Goal: Share content

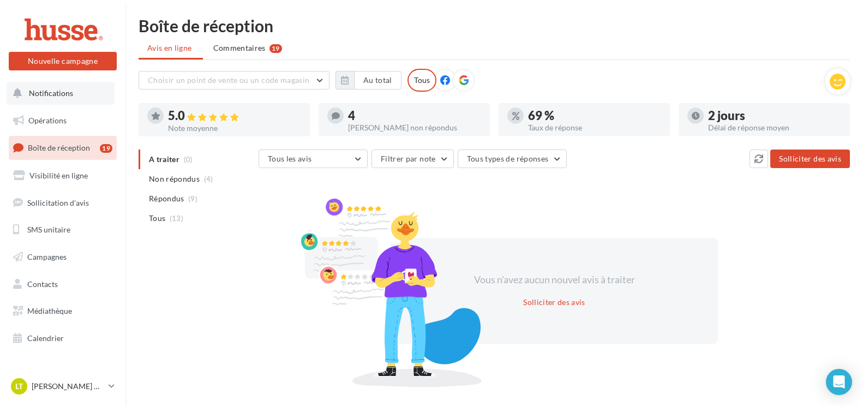
click at [99, 95] on button "Notifications" at bounding box center [61, 93] width 108 height 23
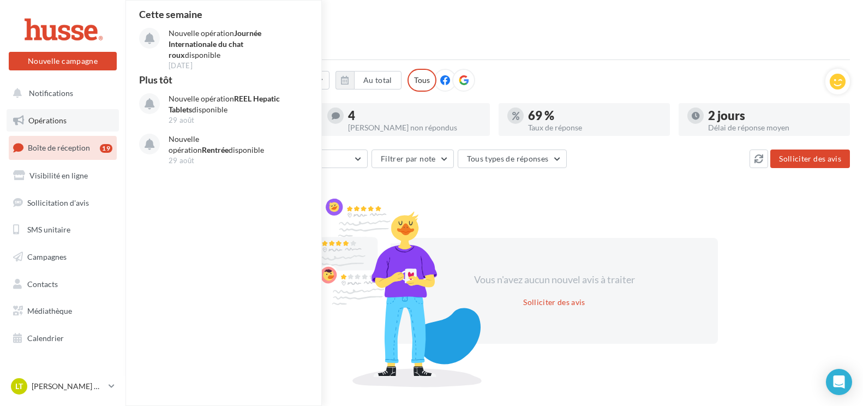
click at [49, 125] on link "Opérations" at bounding box center [63, 120] width 112 height 23
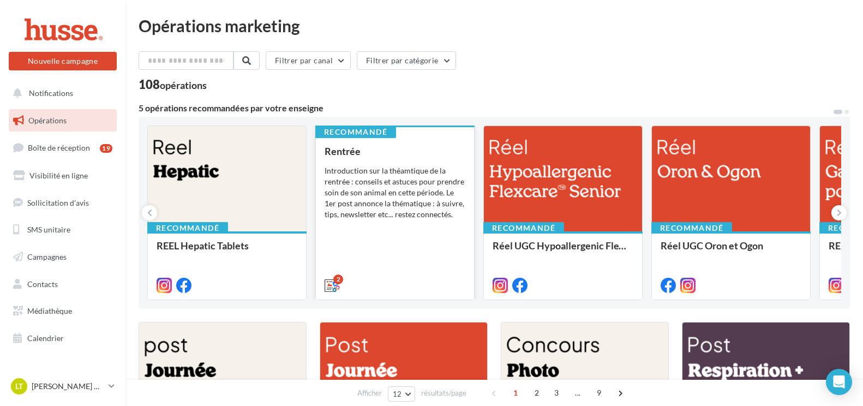
click at [383, 182] on div "Introduction sur la théamtique de la rentrée : conseils et astuces pour prendre…" at bounding box center [395, 192] width 141 height 55
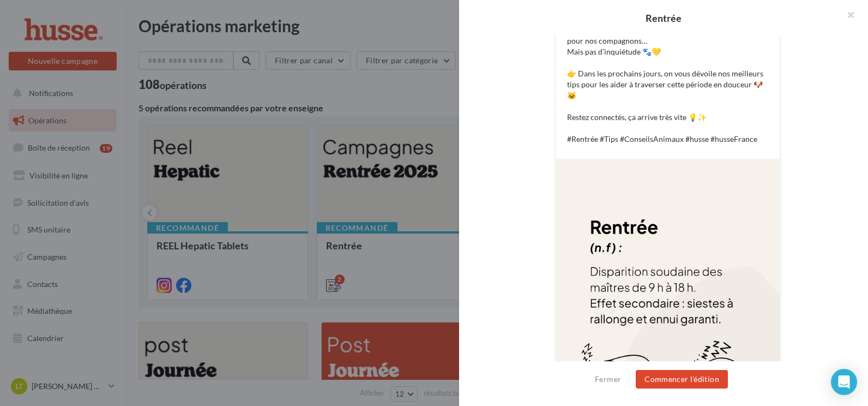
scroll to position [344, 0]
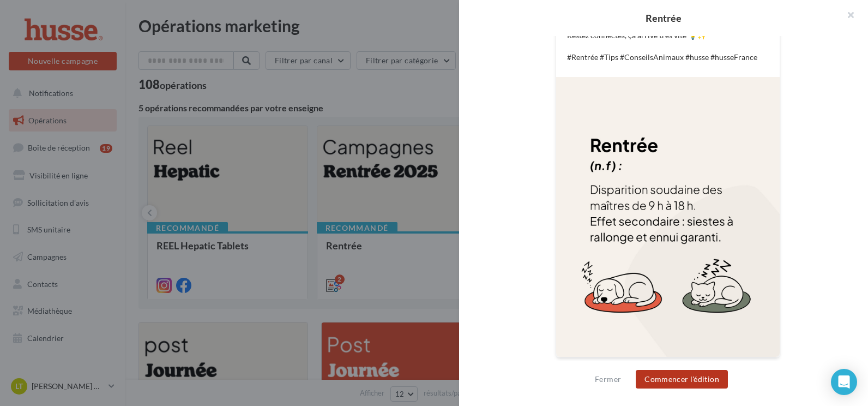
click at [685, 376] on button "Commencer l'édition" at bounding box center [682, 379] width 92 height 19
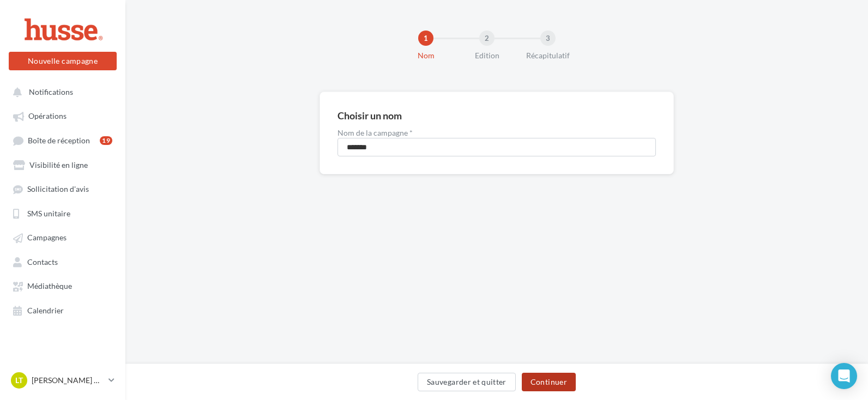
click at [568, 379] on button "Continuer" at bounding box center [549, 382] width 54 height 19
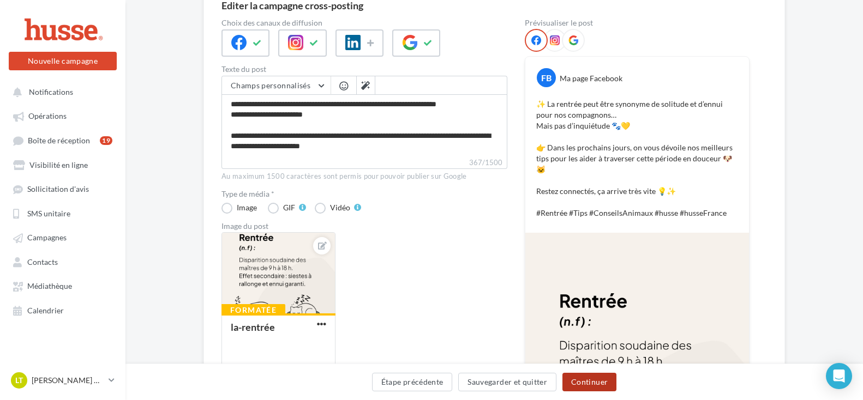
click at [597, 378] on button "Continuer" at bounding box center [589, 382] width 54 height 19
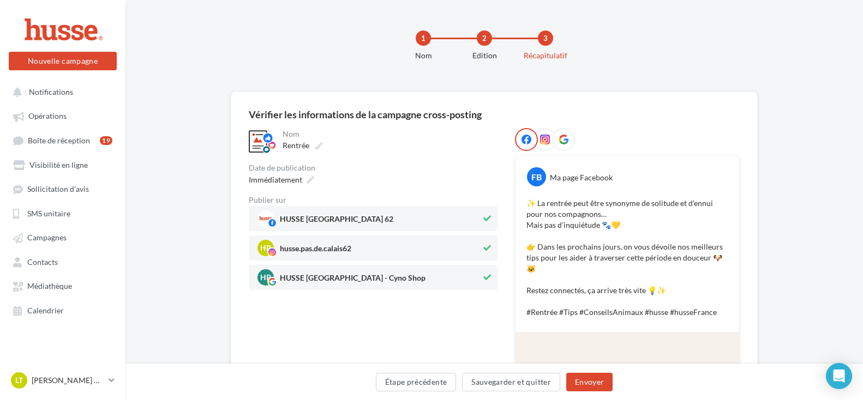
click at [543, 137] on icon at bounding box center [545, 140] width 10 height 10
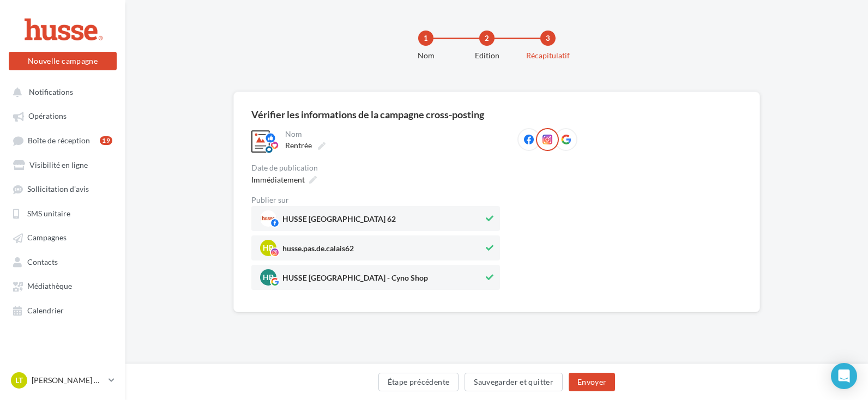
click at [566, 135] on icon at bounding box center [566, 140] width 10 height 10
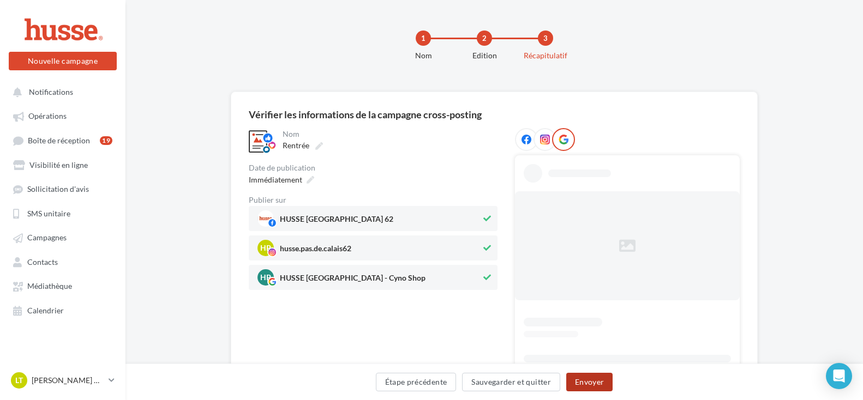
click at [601, 376] on button "Envoyer" at bounding box center [589, 382] width 46 height 19
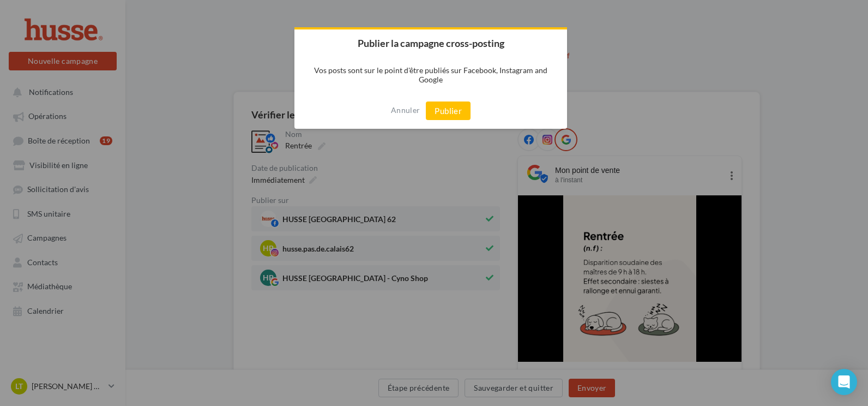
click at [676, 75] on div at bounding box center [434, 203] width 868 height 406
click at [461, 114] on button "Publier" at bounding box center [448, 110] width 45 height 19
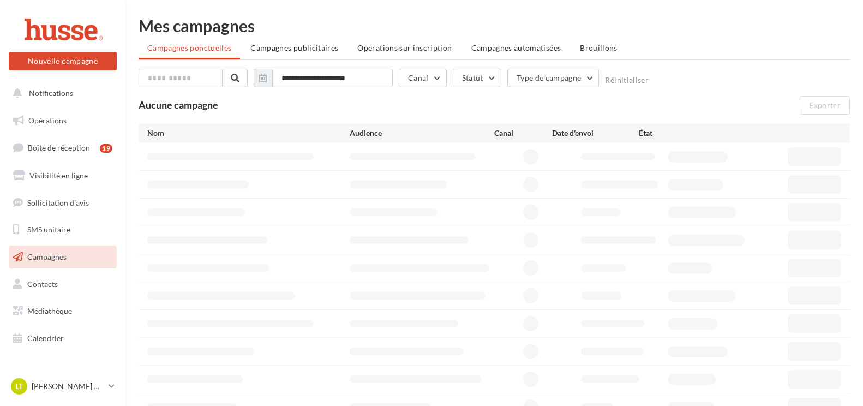
click at [461, 114] on div "Aucune campagne Exporter" at bounding box center [494, 105] width 711 height 19
